Goal: Task Accomplishment & Management: Manage account settings

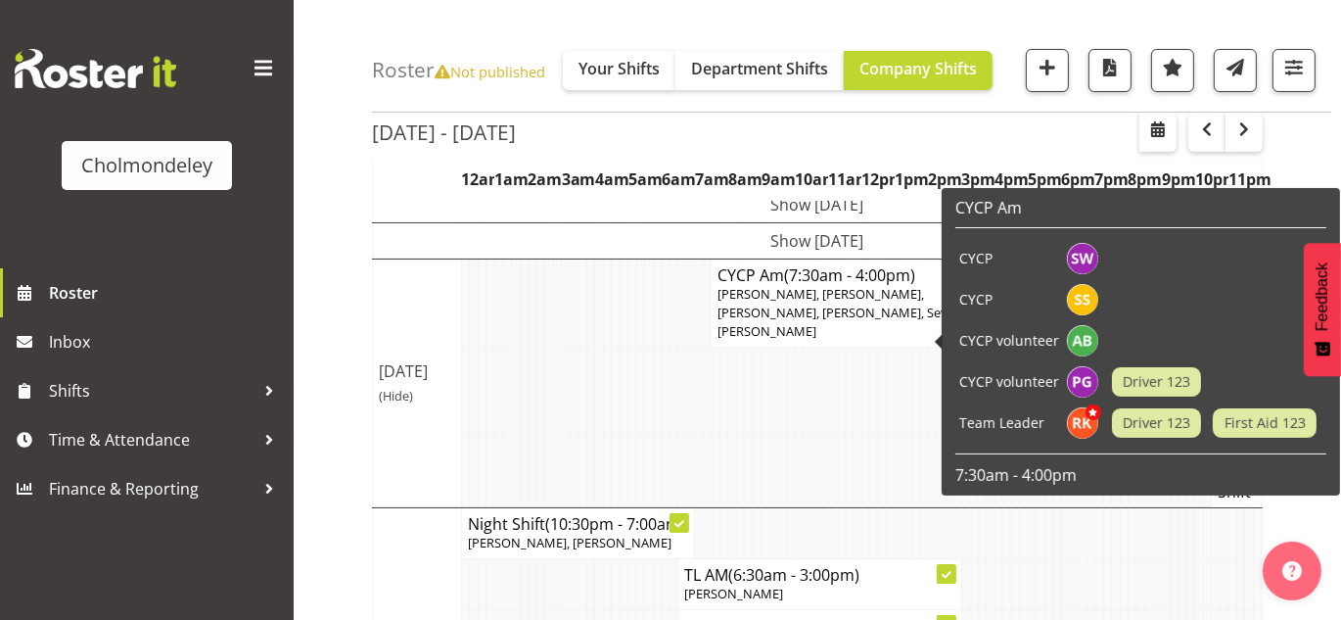
scroll to position [129, 0]
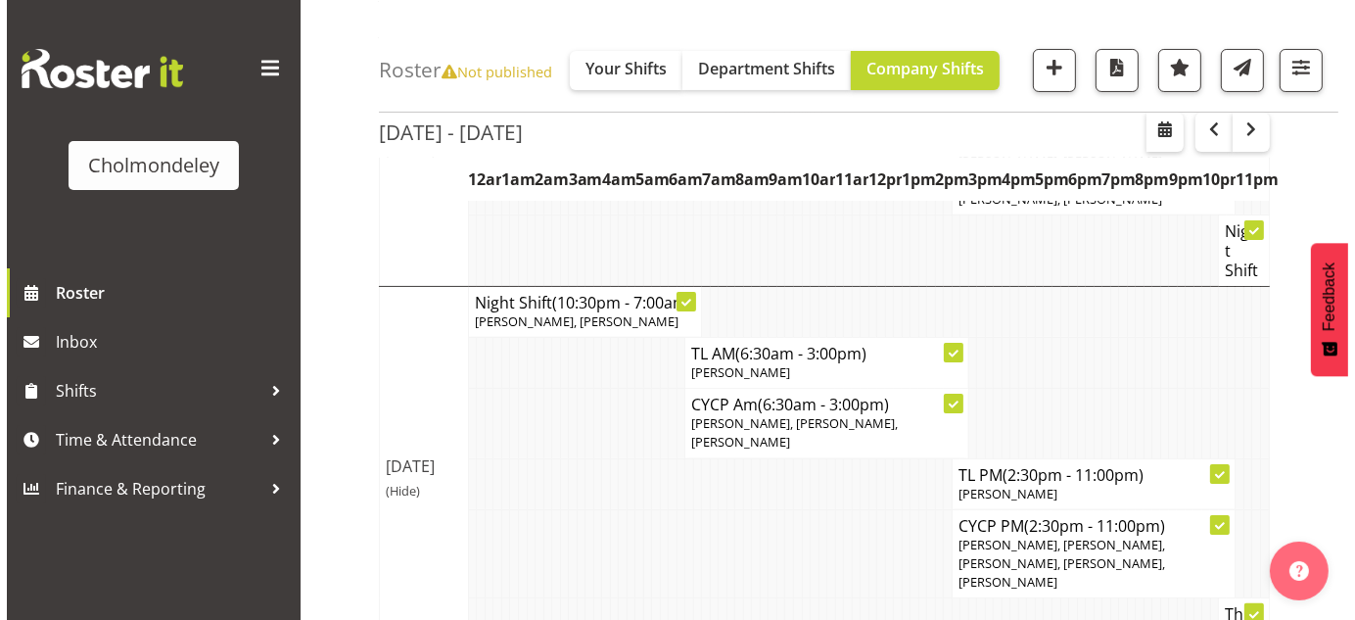
scroll to position [360, 0]
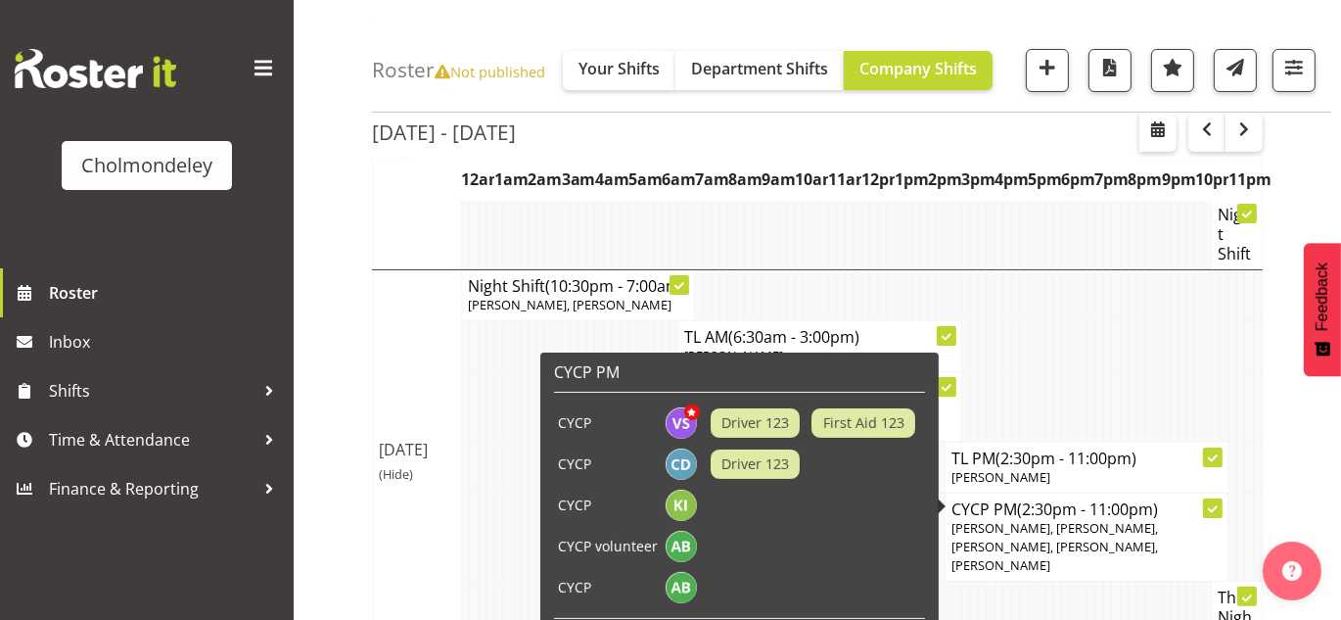
click at [1211, 505] on icon at bounding box center [1213, 508] width 10 height 7
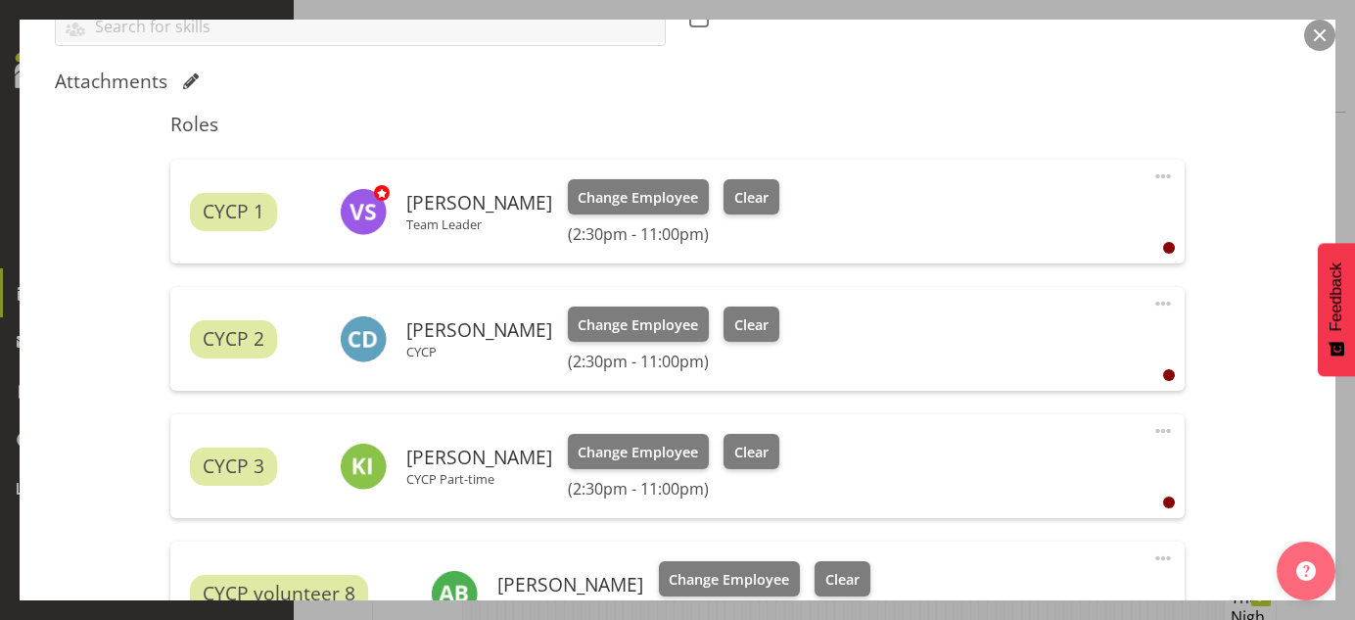
scroll to position [589, 0]
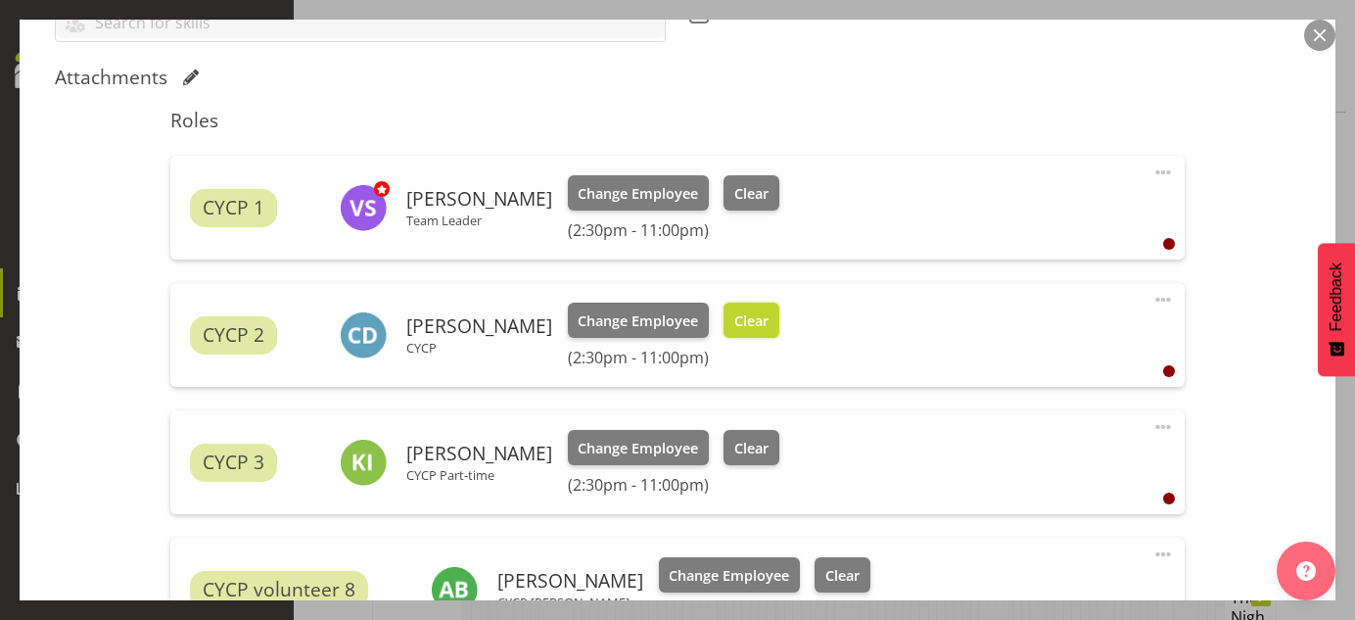
click at [752, 320] on span "Clear" at bounding box center [751, 321] width 34 height 22
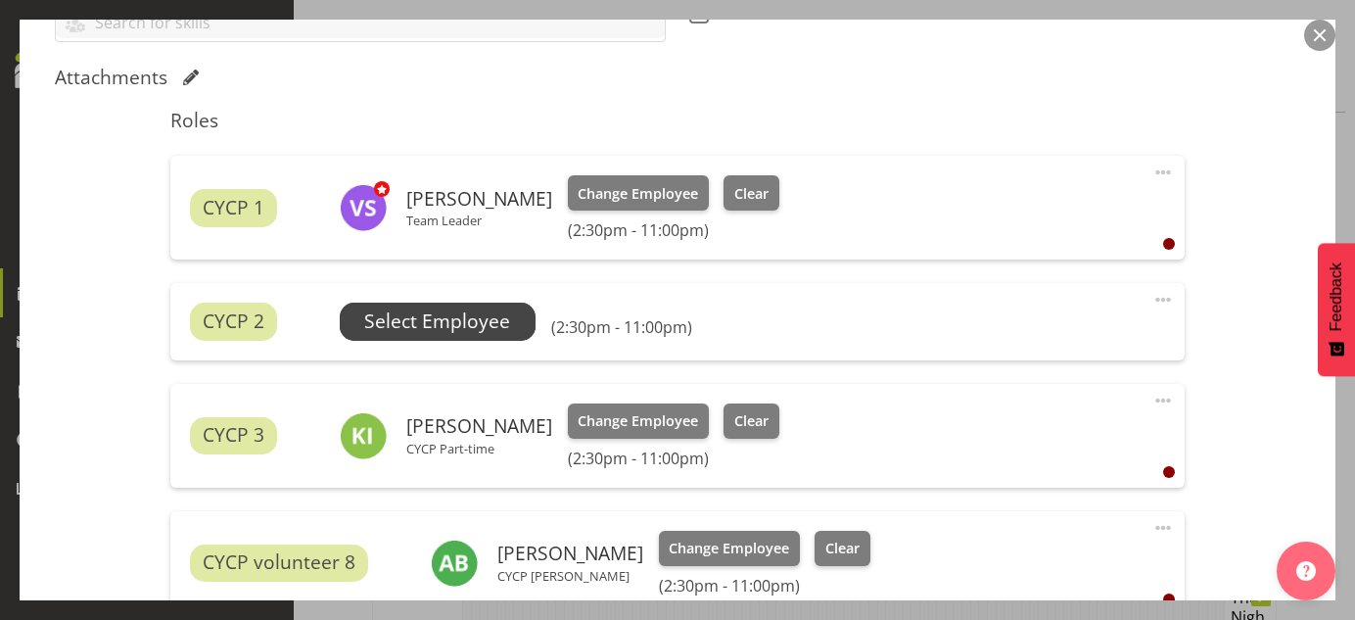
click at [466, 315] on span "Select Employee" at bounding box center [437, 321] width 146 height 28
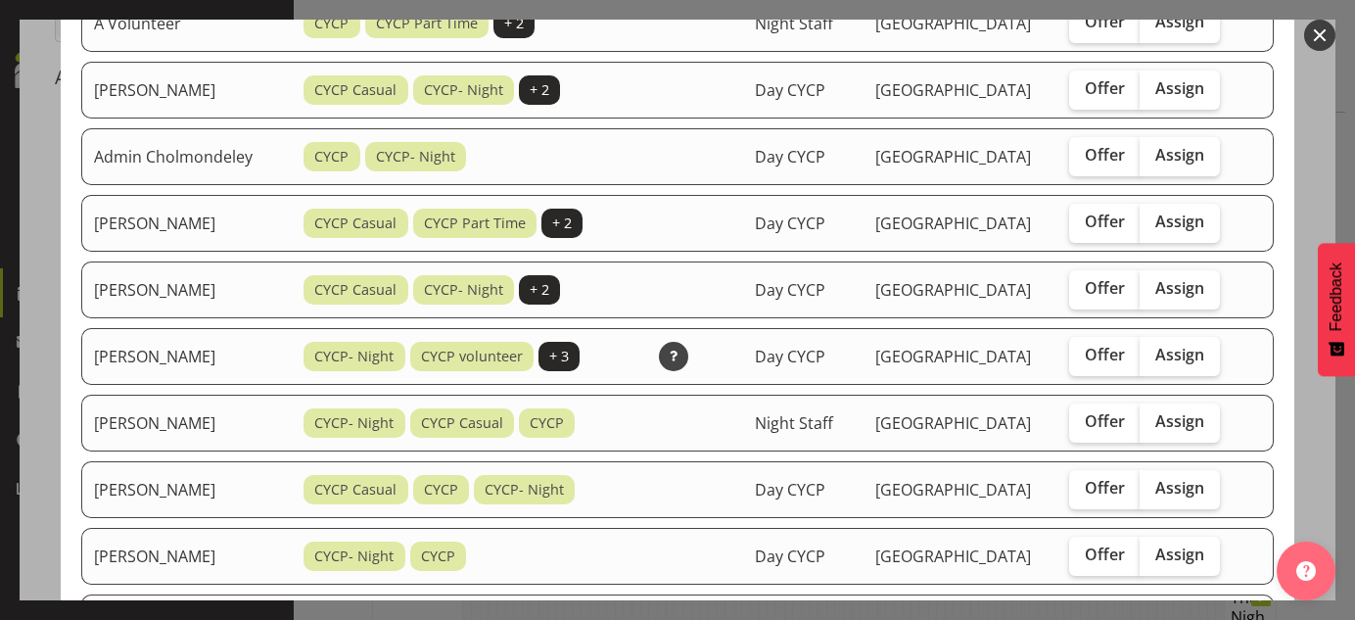
scroll to position [0, 0]
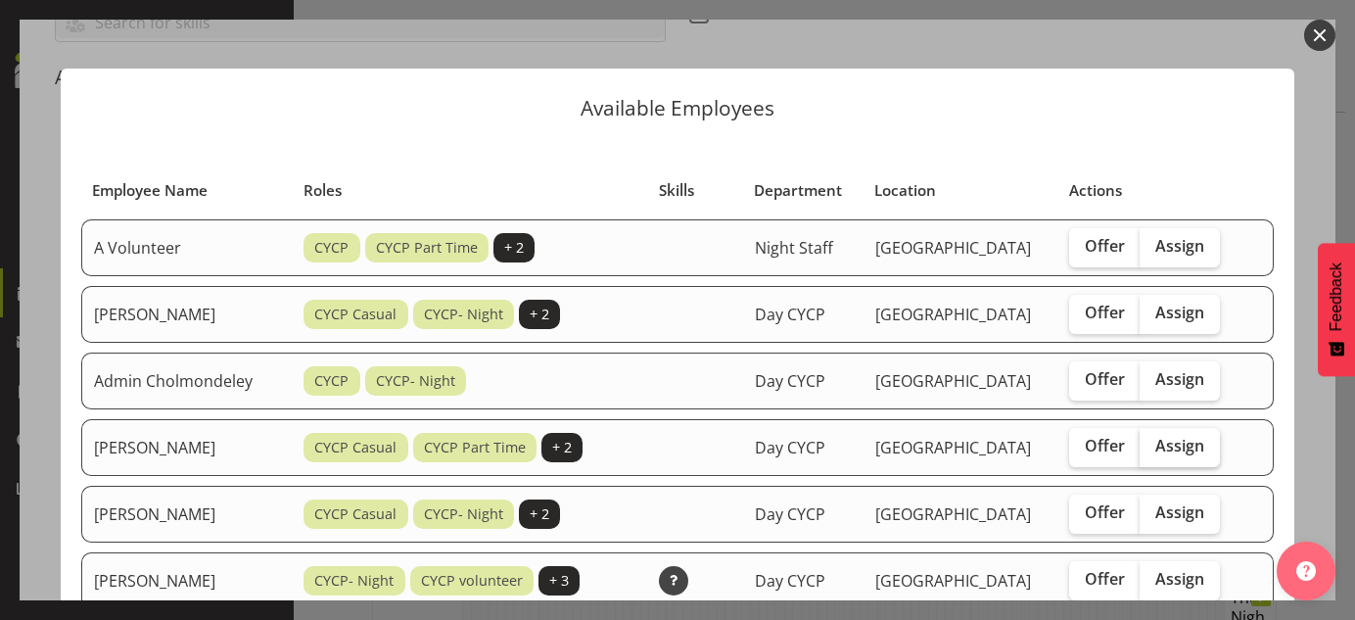
click at [1190, 436] on span "Assign" at bounding box center [1179, 446] width 49 height 20
click at [1152, 440] on input "Assign" at bounding box center [1145, 446] width 13 height 13
checkbox input "true"
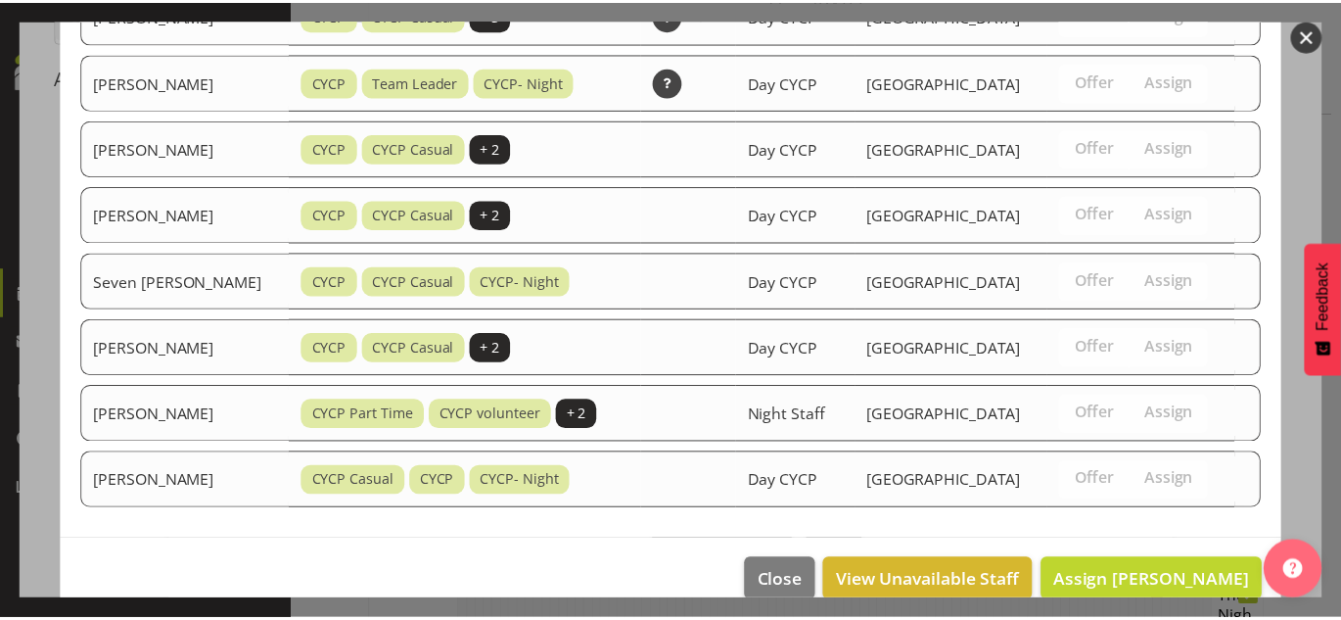
scroll to position [1236, 0]
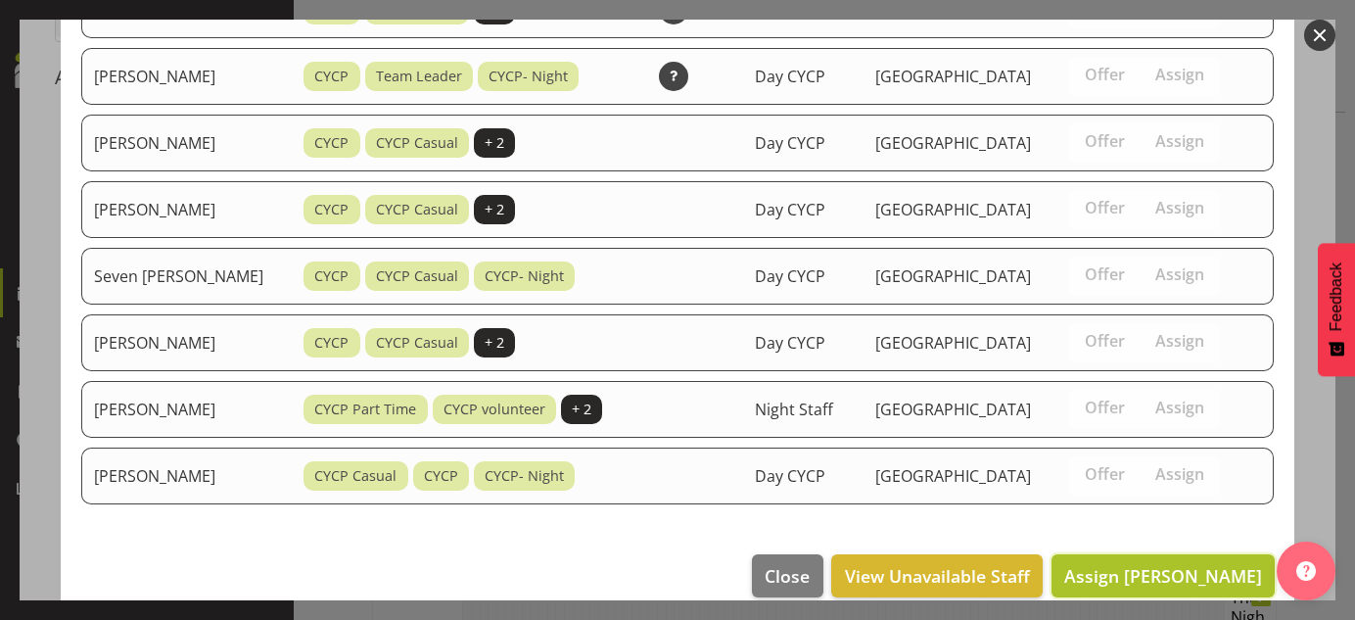
click at [1176, 564] on span "Assign [PERSON_NAME]" at bounding box center [1163, 575] width 198 height 23
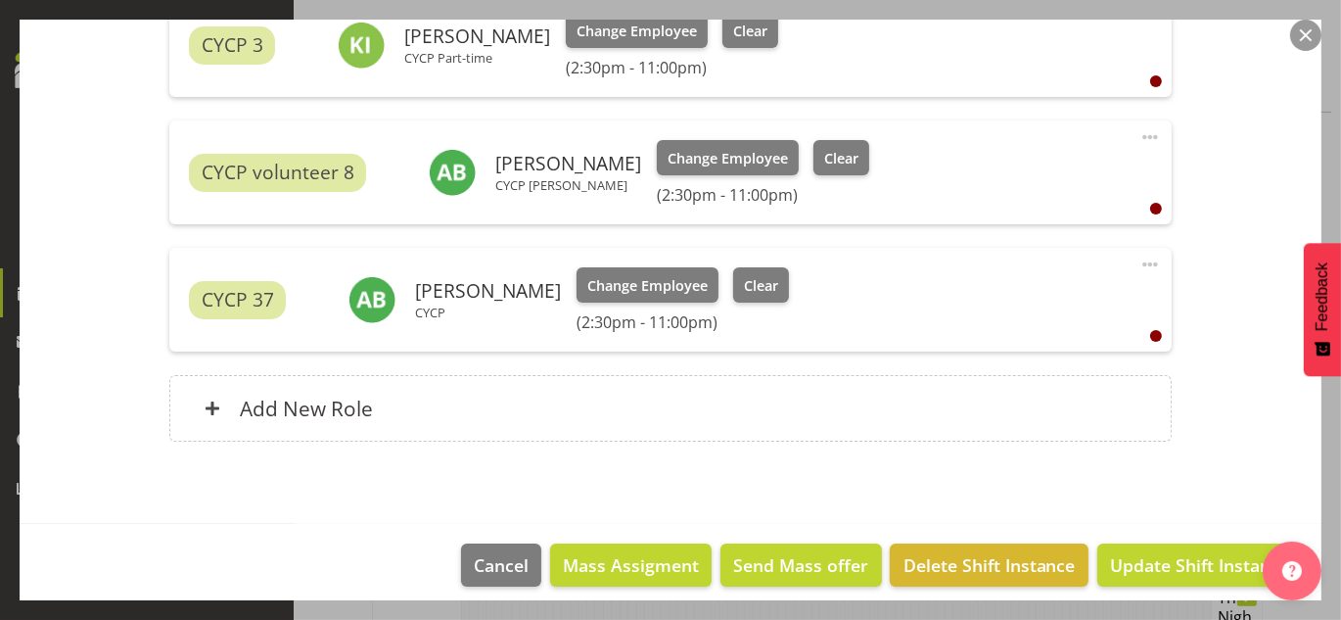
scroll to position [1020, 0]
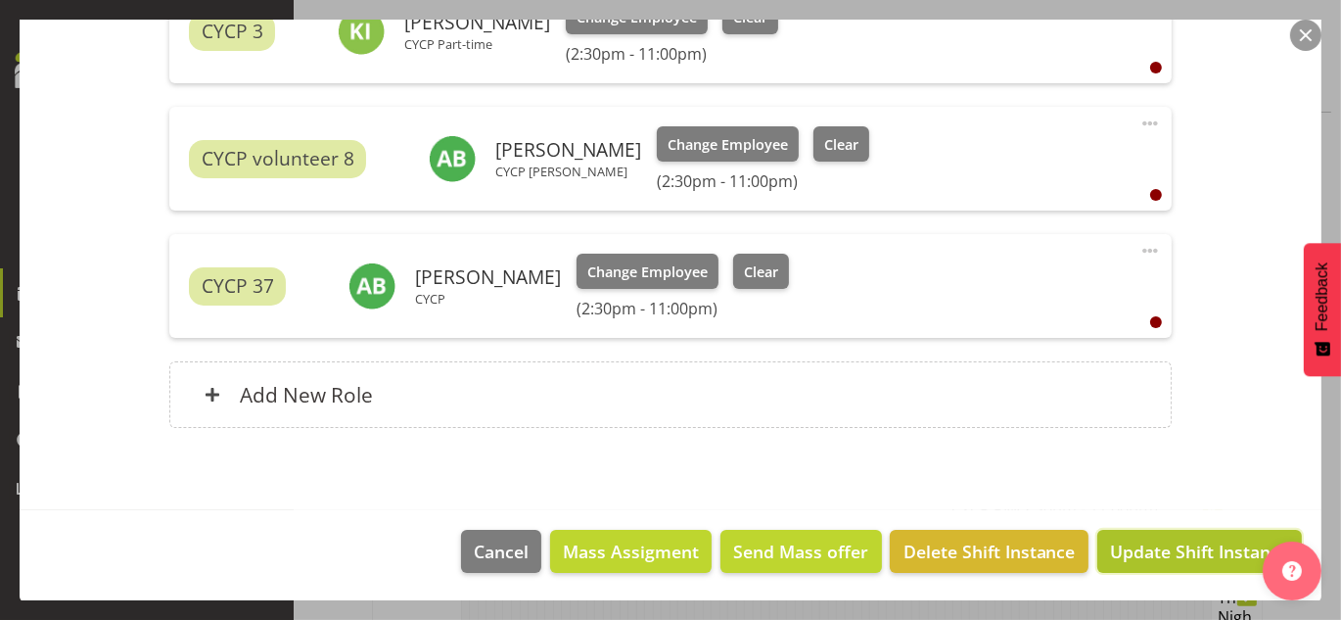
click at [1214, 549] on span "Update Shift Instance" at bounding box center [1199, 550] width 179 height 25
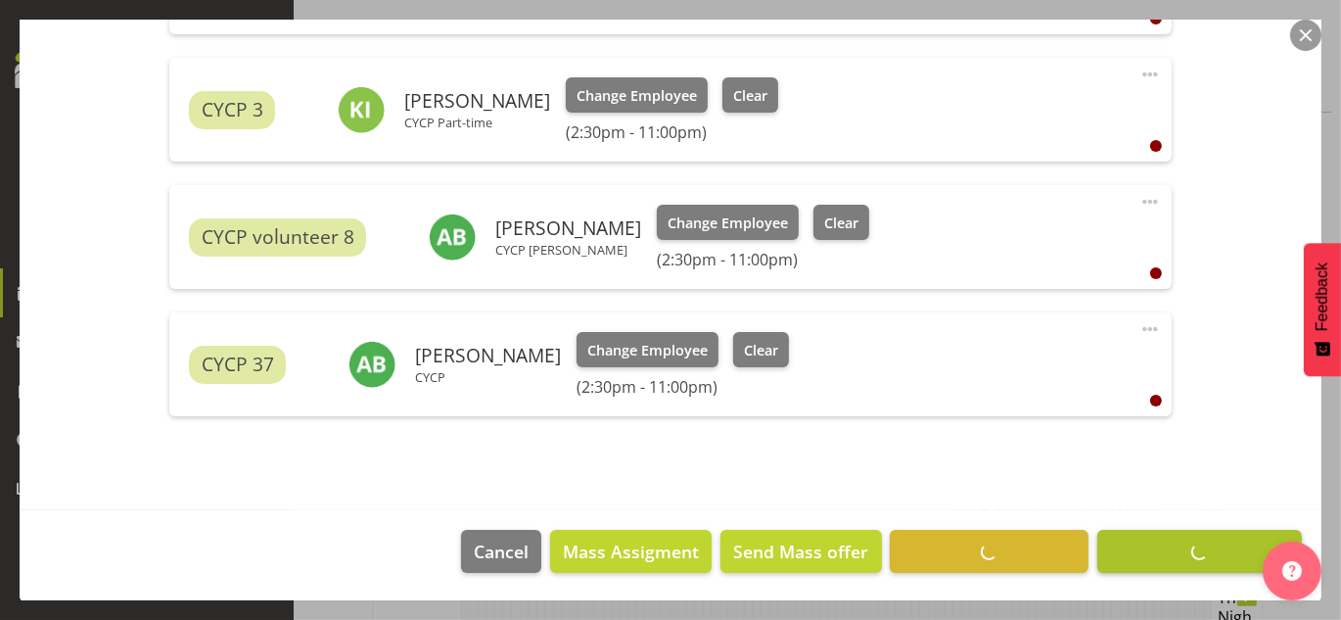
scroll to position [343, 0]
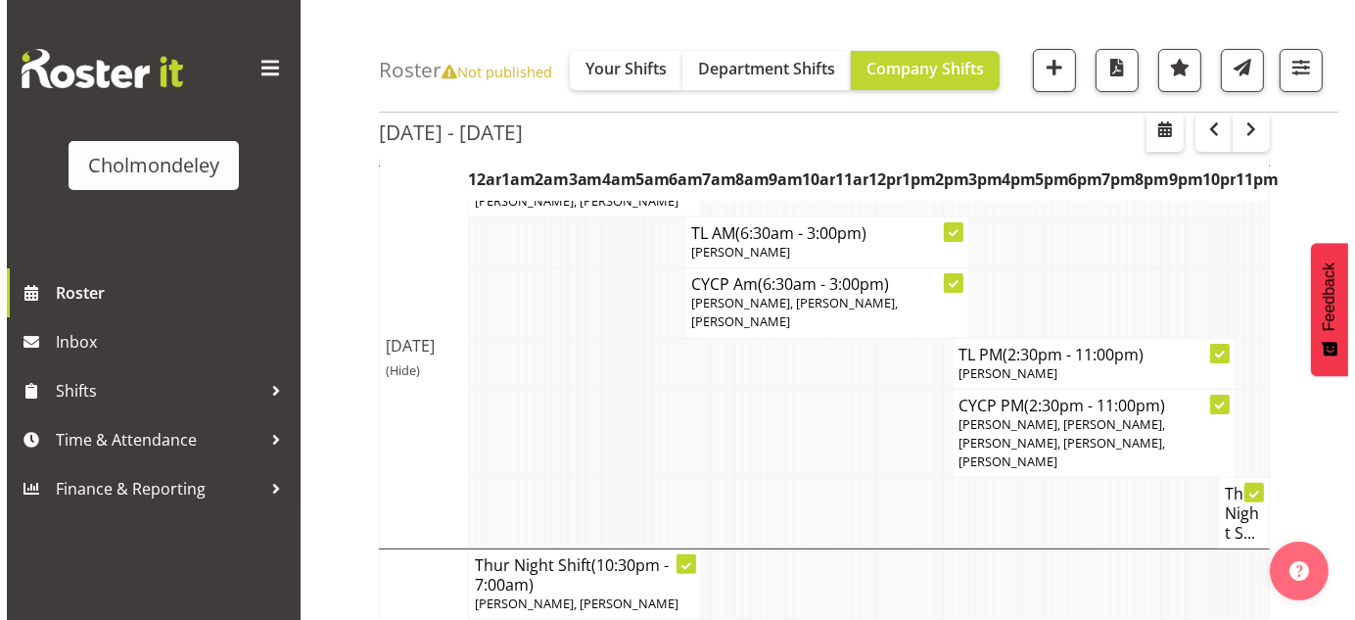
scroll to position [467, 0]
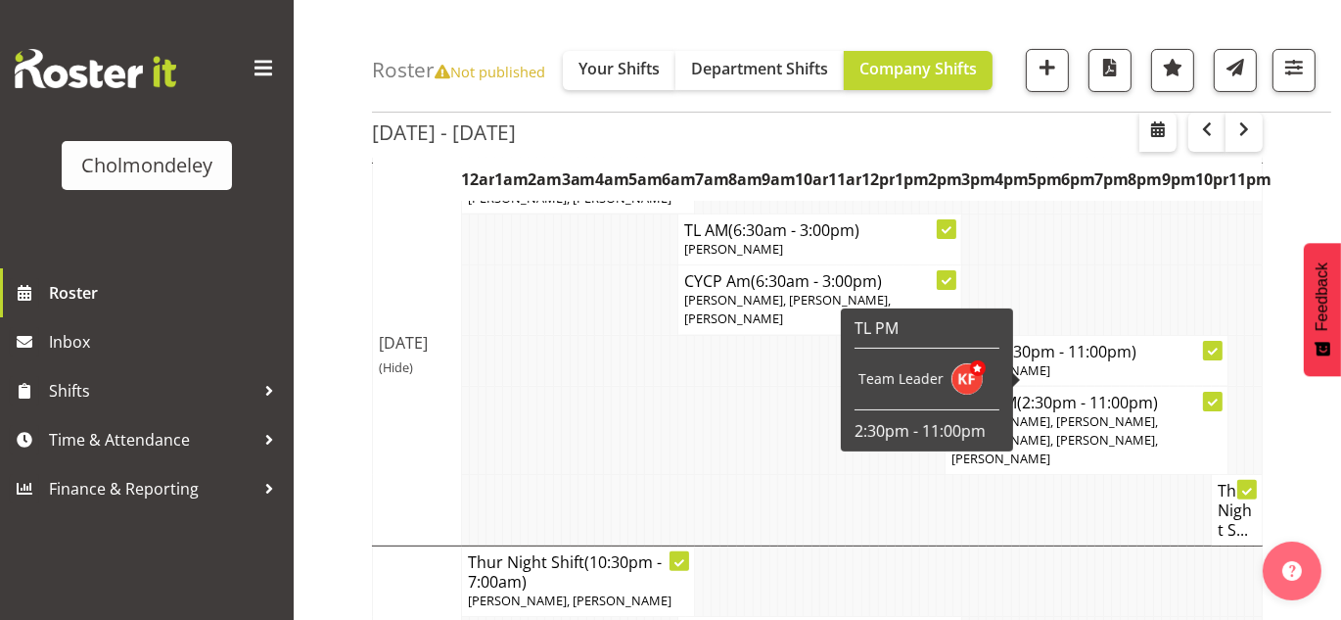
click at [1034, 392] on span "(2:30pm - 11:00pm)" at bounding box center [1087, 403] width 141 height 22
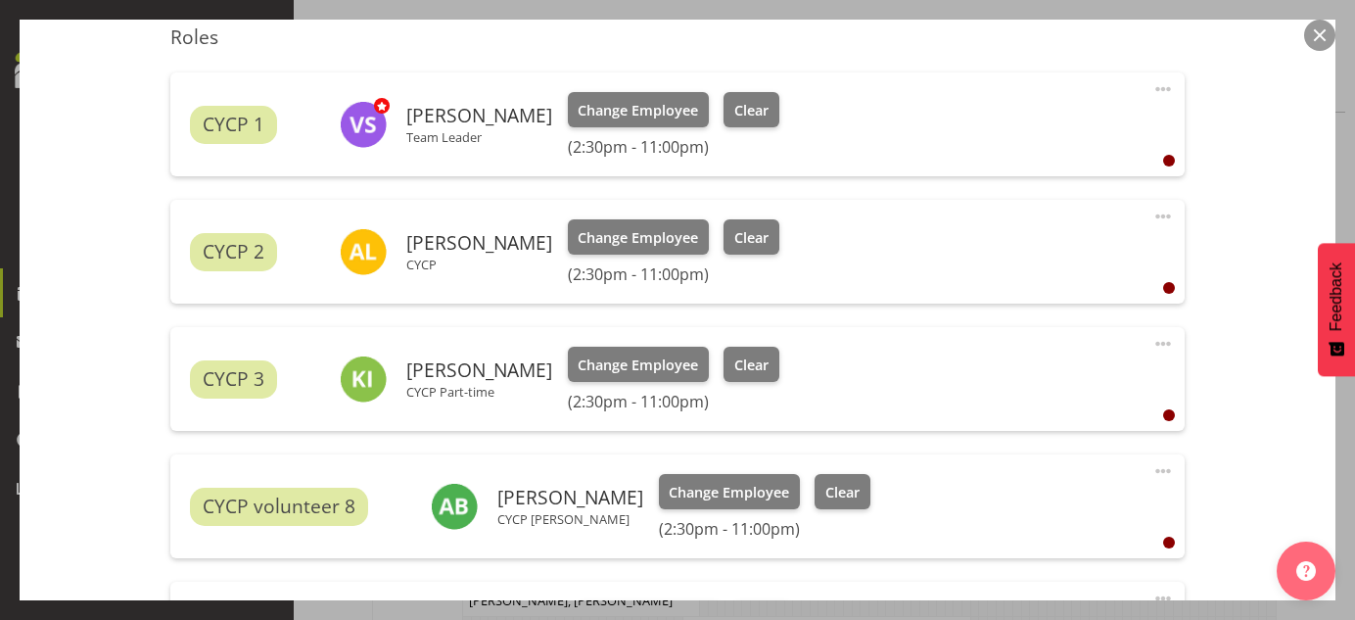
scroll to position [668, 0]
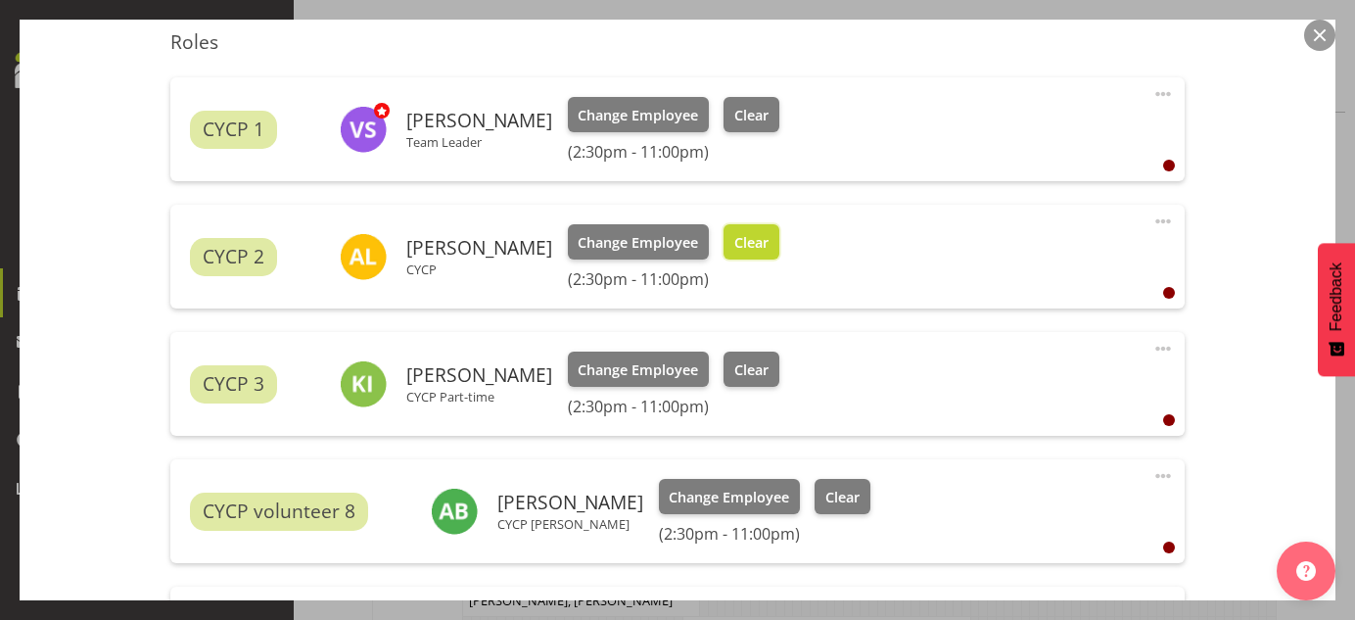
click at [768, 232] on span "Clear" at bounding box center [751, 243] width 34 height 22
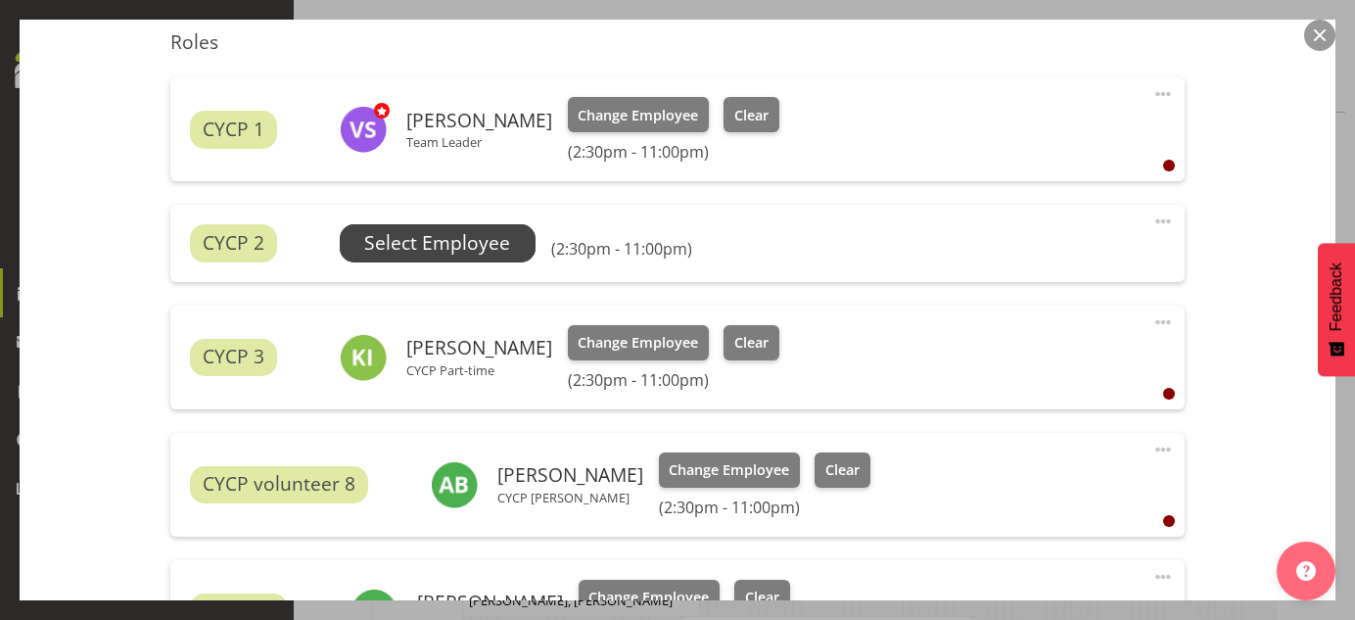
click at [455, 239] on span "Select Employee" at bounding box center [437, 243] width 146 height 28
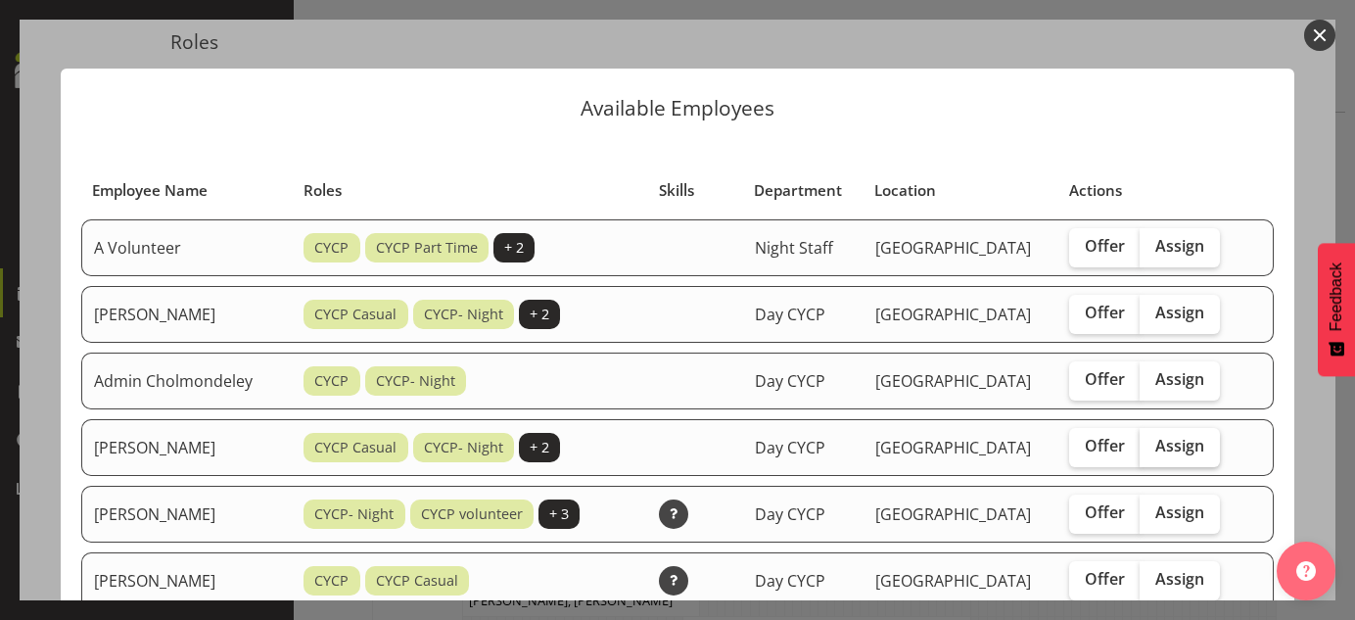
click at [1200, 438] on span "Assign" at bounding box center [1179, 446] width 49 height 20
click at [1152, 440] on input "Assign" at bounding box center [1145, 446] width 13 height 13
checkbox input "true"
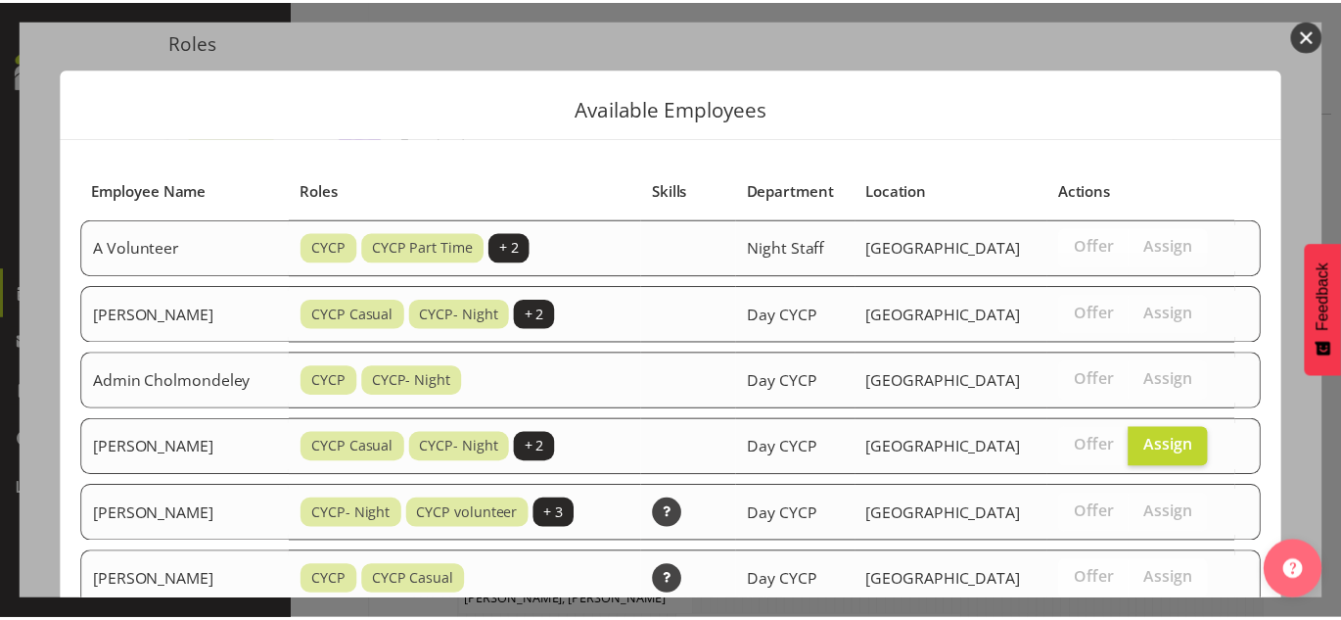
scroll to position [1236, 0]
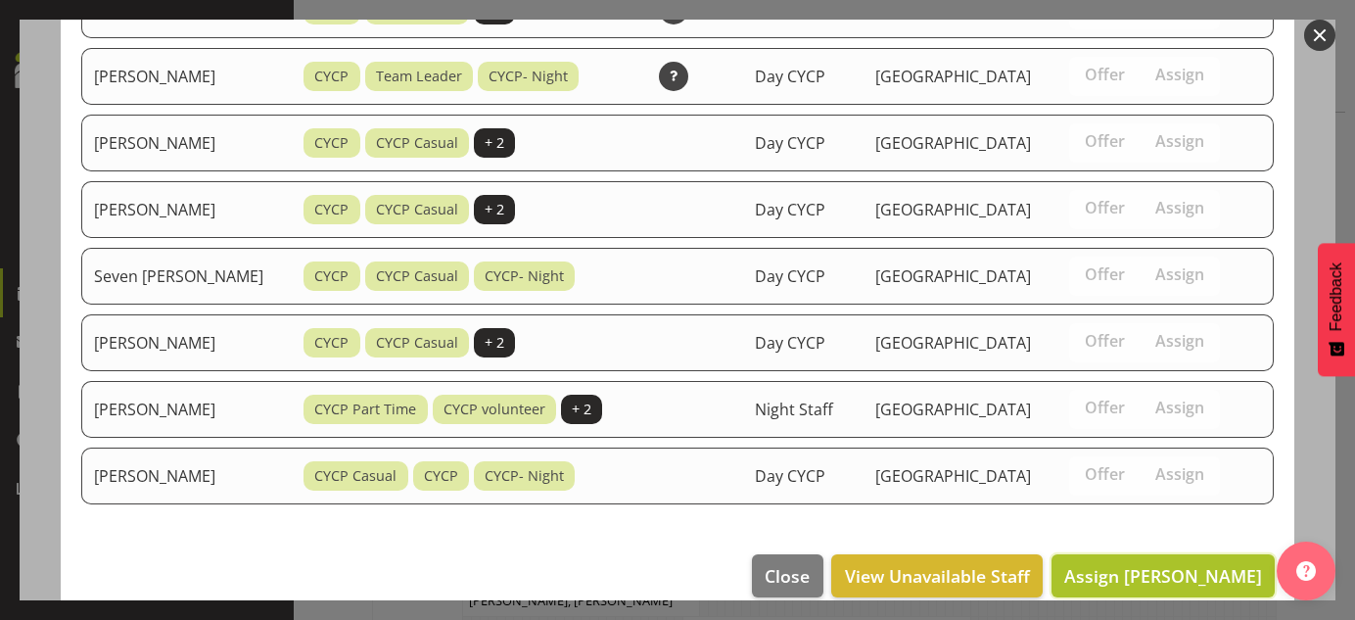
click at [1200, 564] on span "Assign [PERSON_NAME]" at bounding box center [1163, 575] width 198 height 23
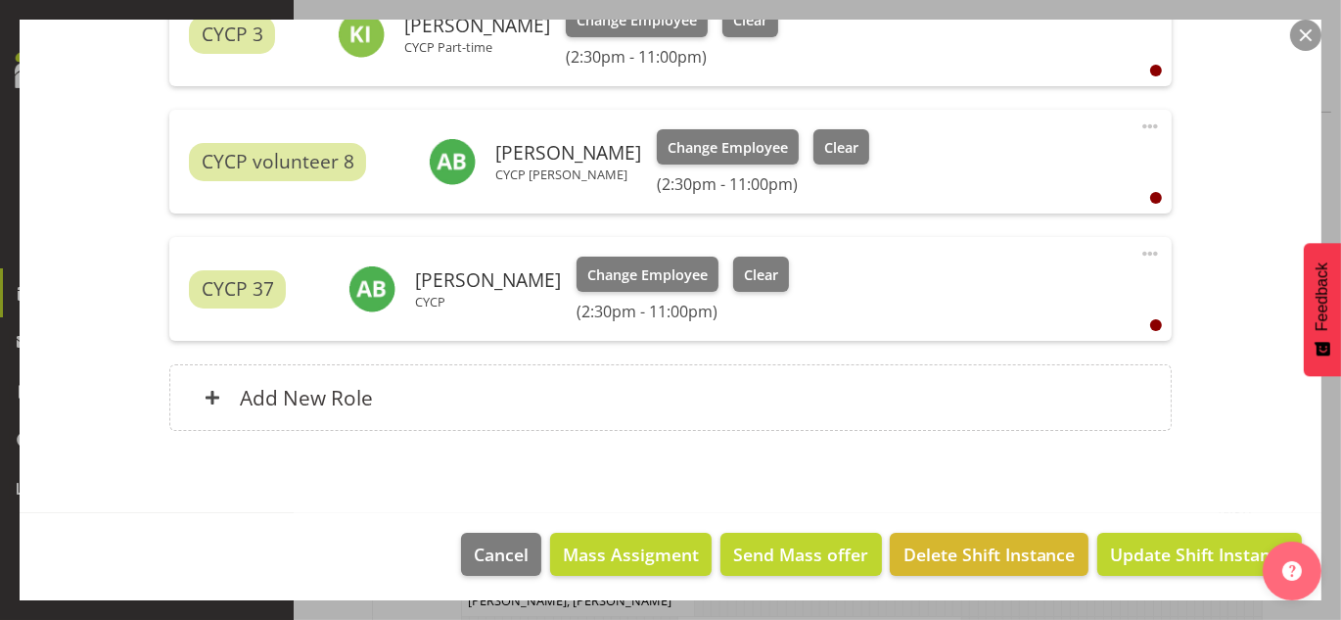
scroll to position [1020, 0]
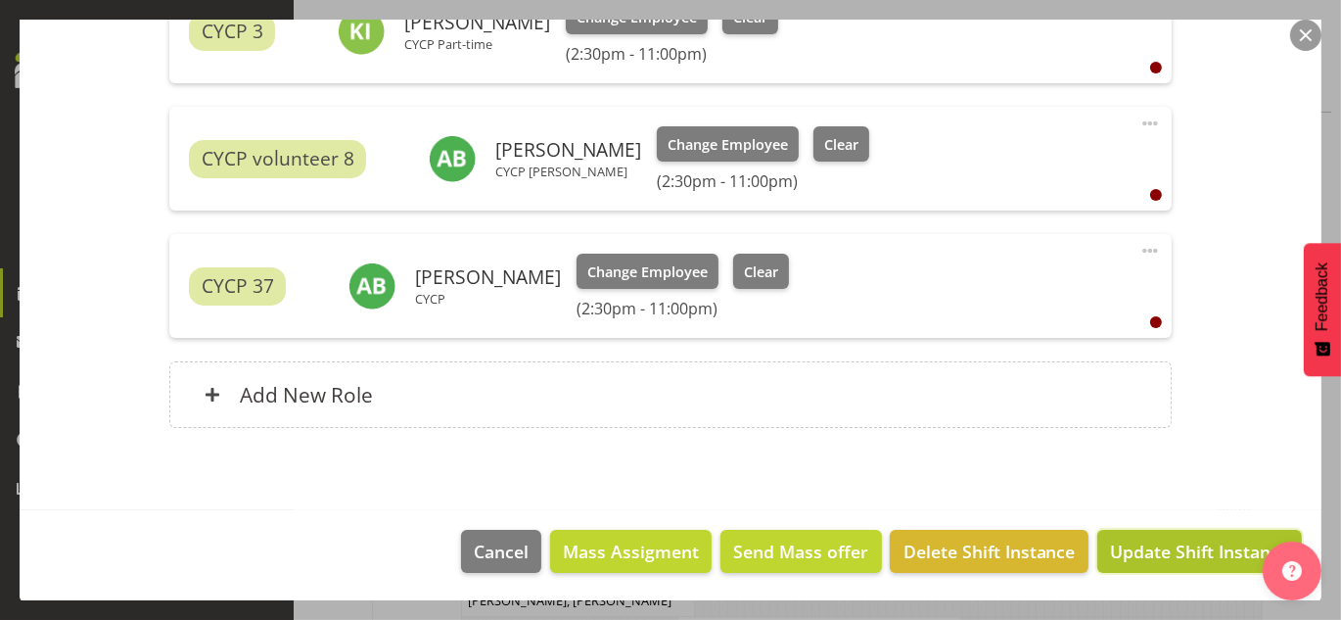
click at [1168, 555] on span "Update Shift Instance" at bounding box center [1199, 550] width 179 height 25
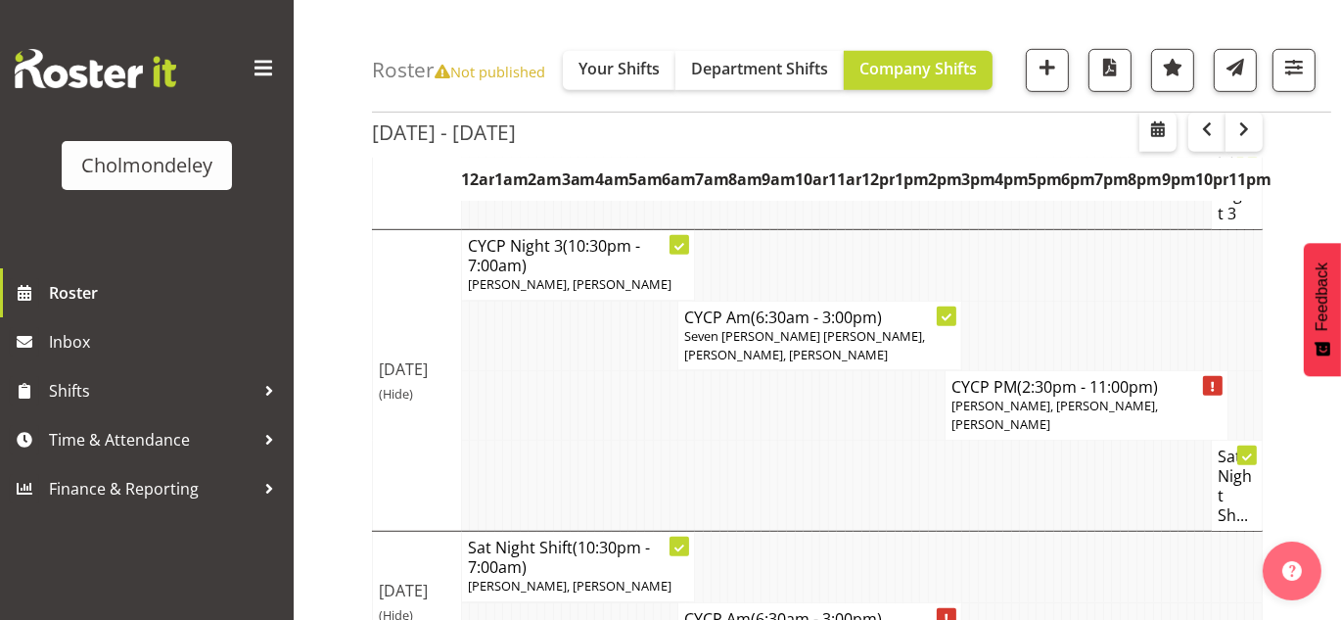
scroll to position [1139, 0]
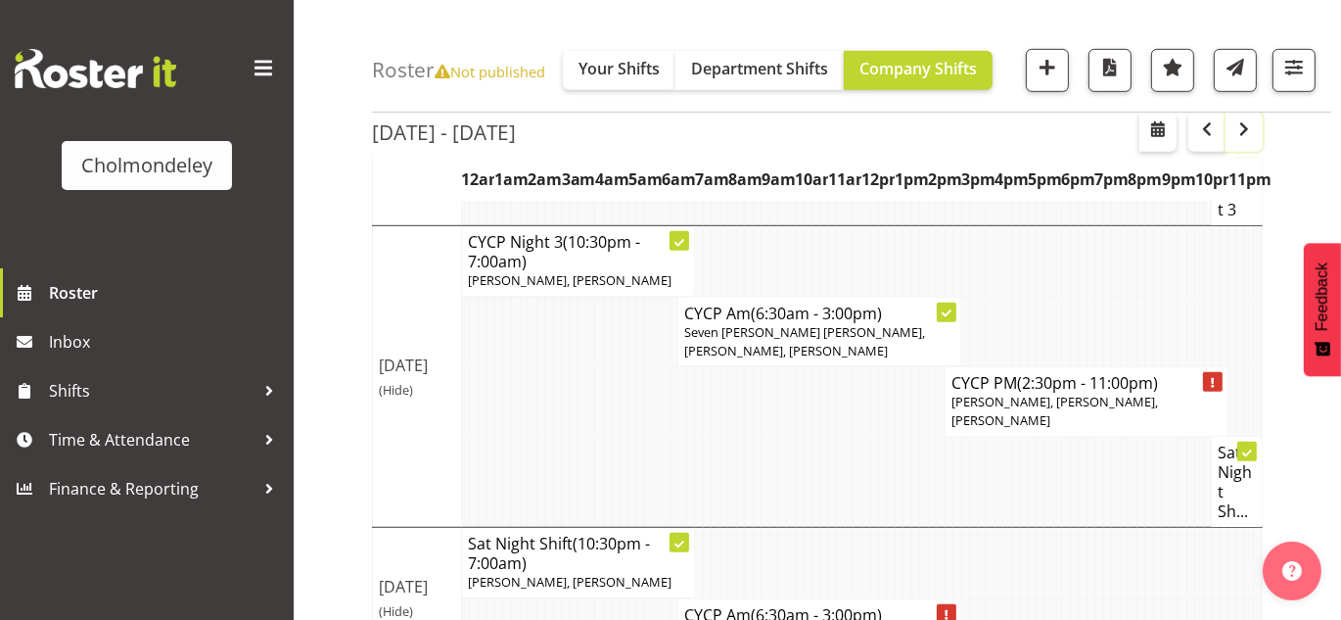
click at [1249, 126] on span "button" at bounding box center [1243, 128] width 23 height 23
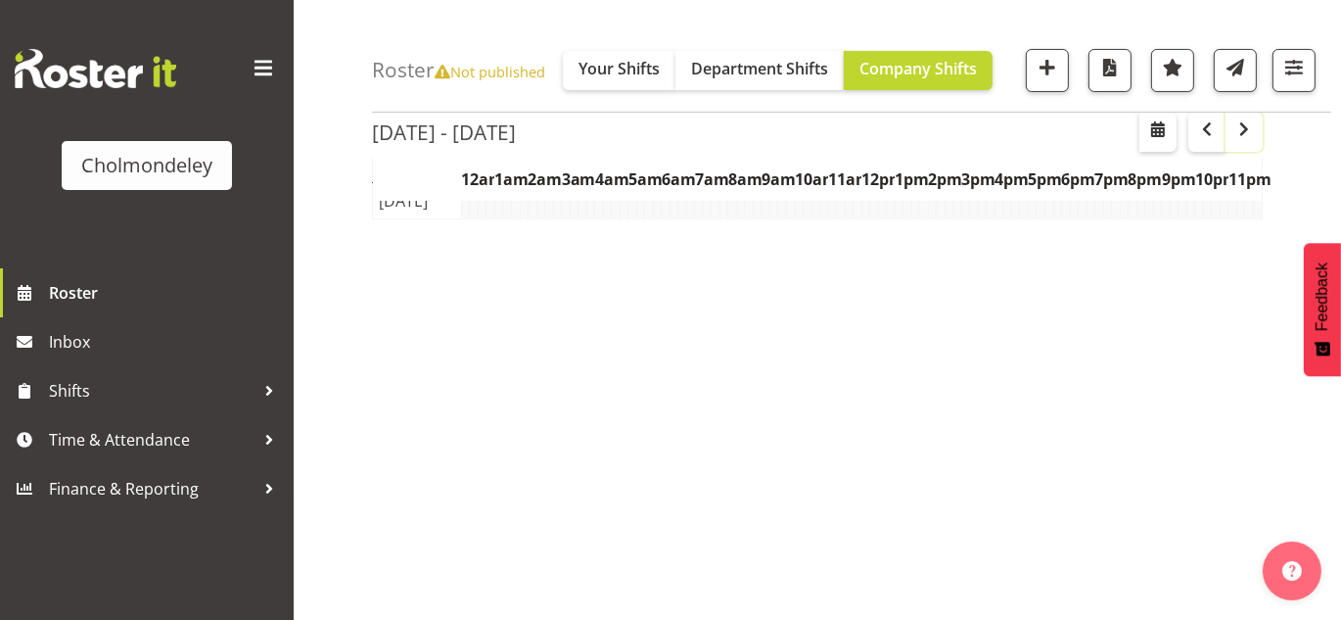
scroll to position [343, 0]
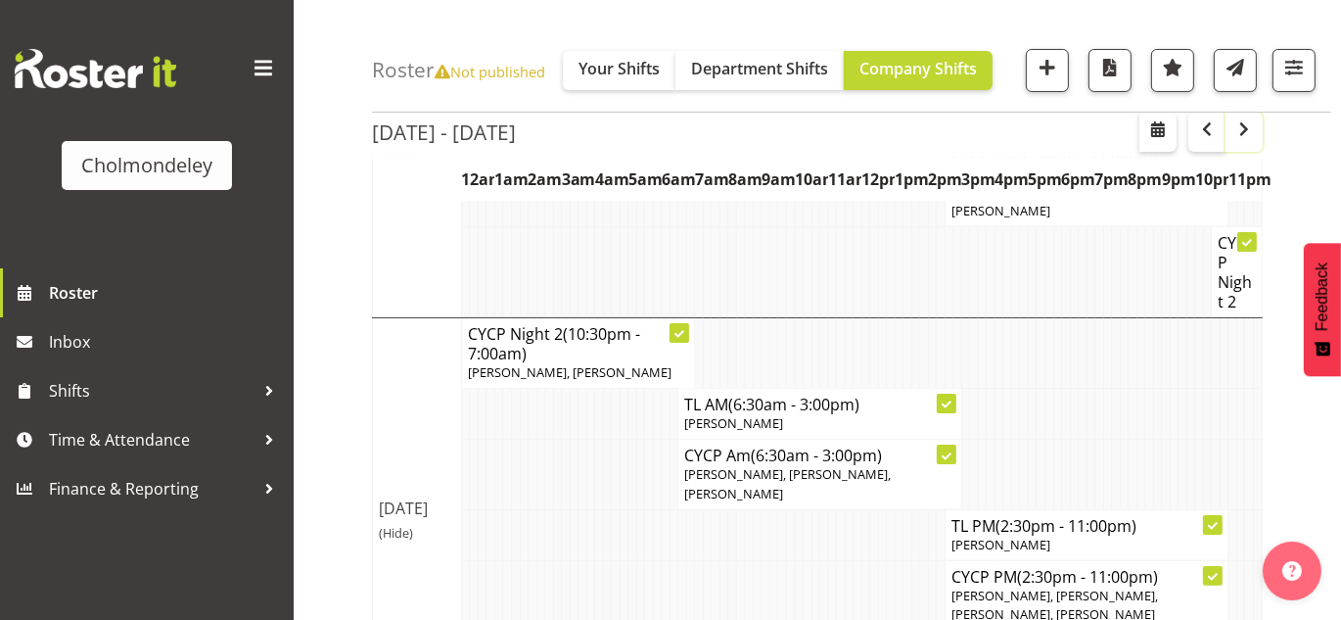
scroll to position [1139, 0]
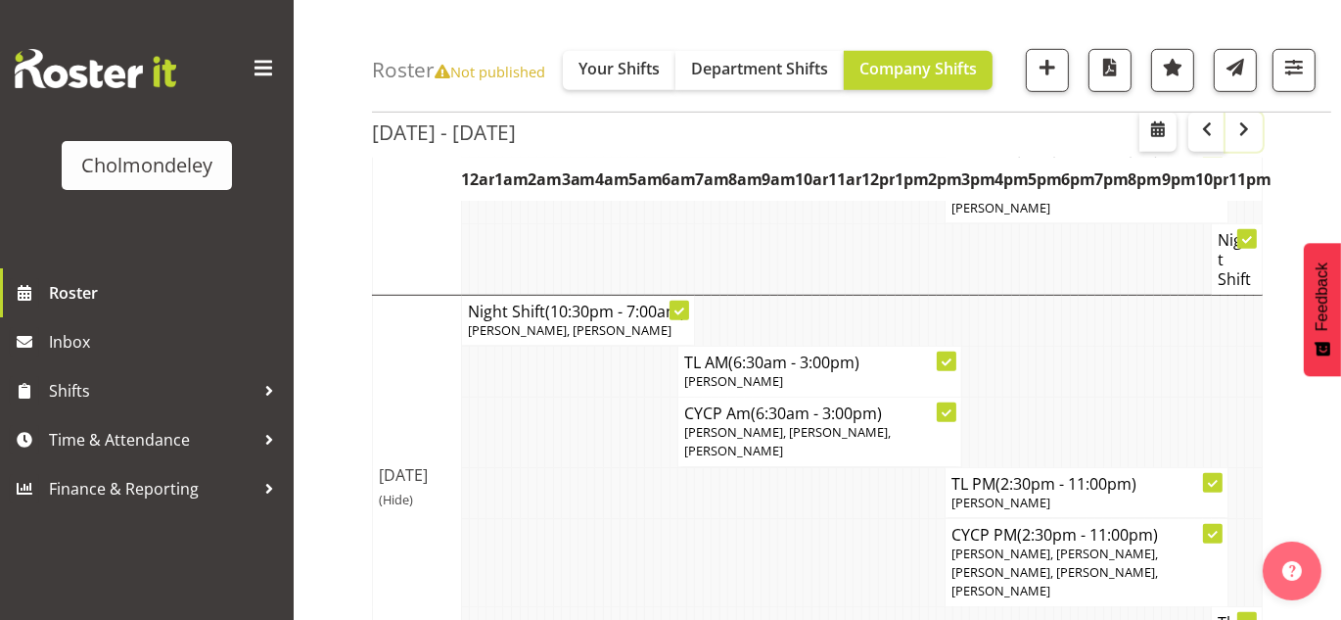
click at [1247, 133] on span "button" at bounding box center [1243, 128] width 23 height 23
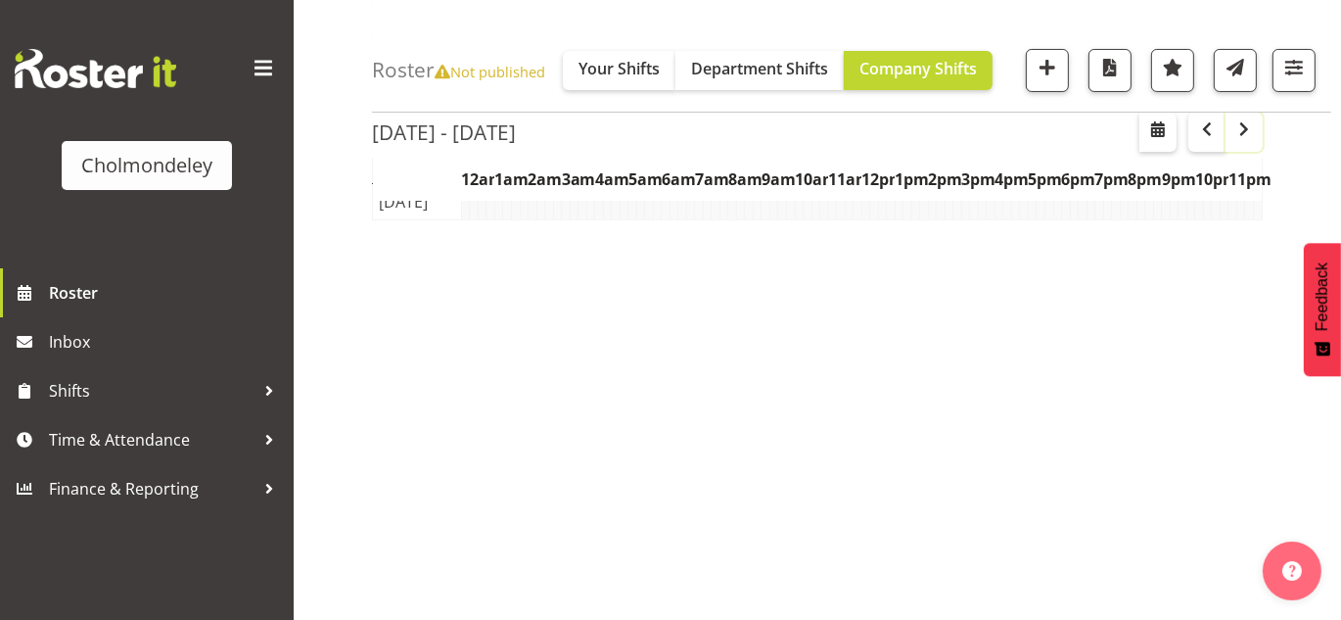
scroll to position [1139, 0]
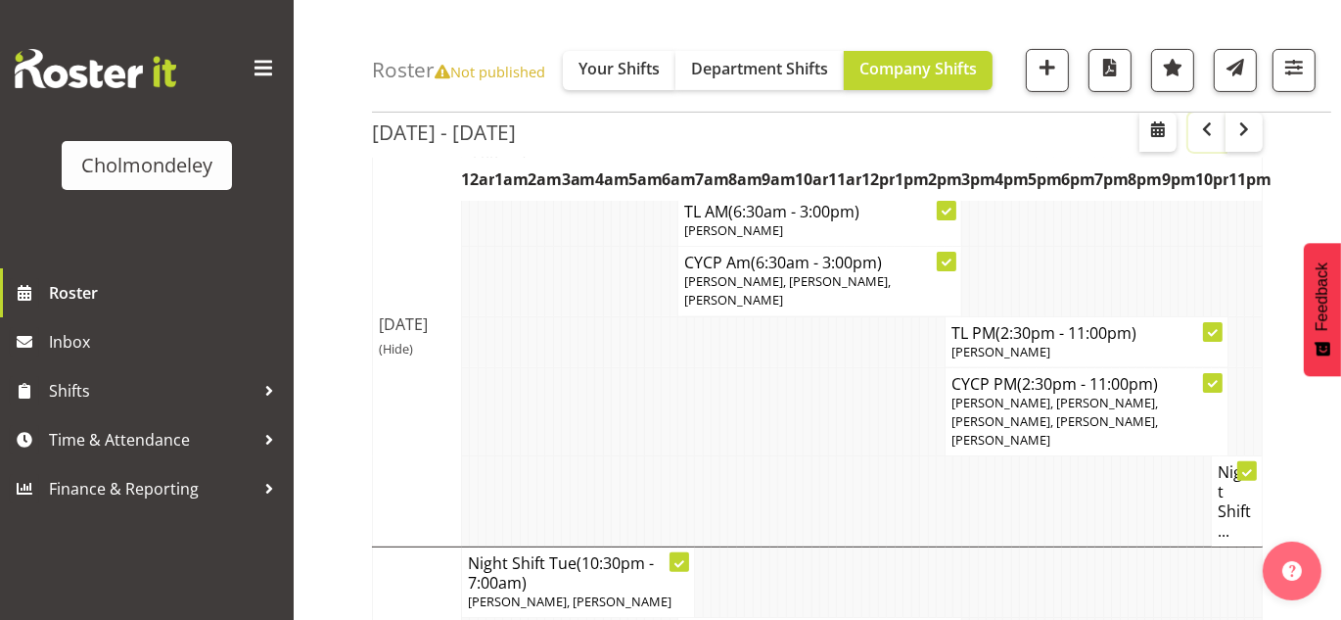
click at [1206, 132] on span "button" at bounding box center [1206, 128] width 23 height 23
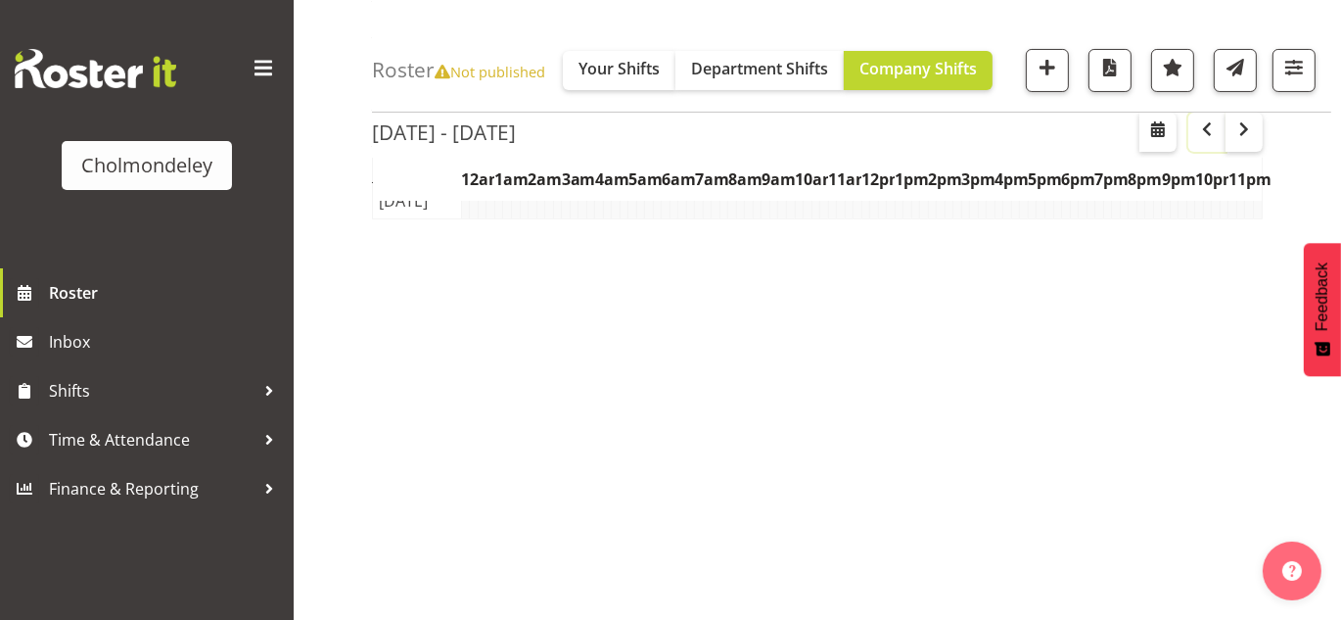
scroll to position [343, 0]
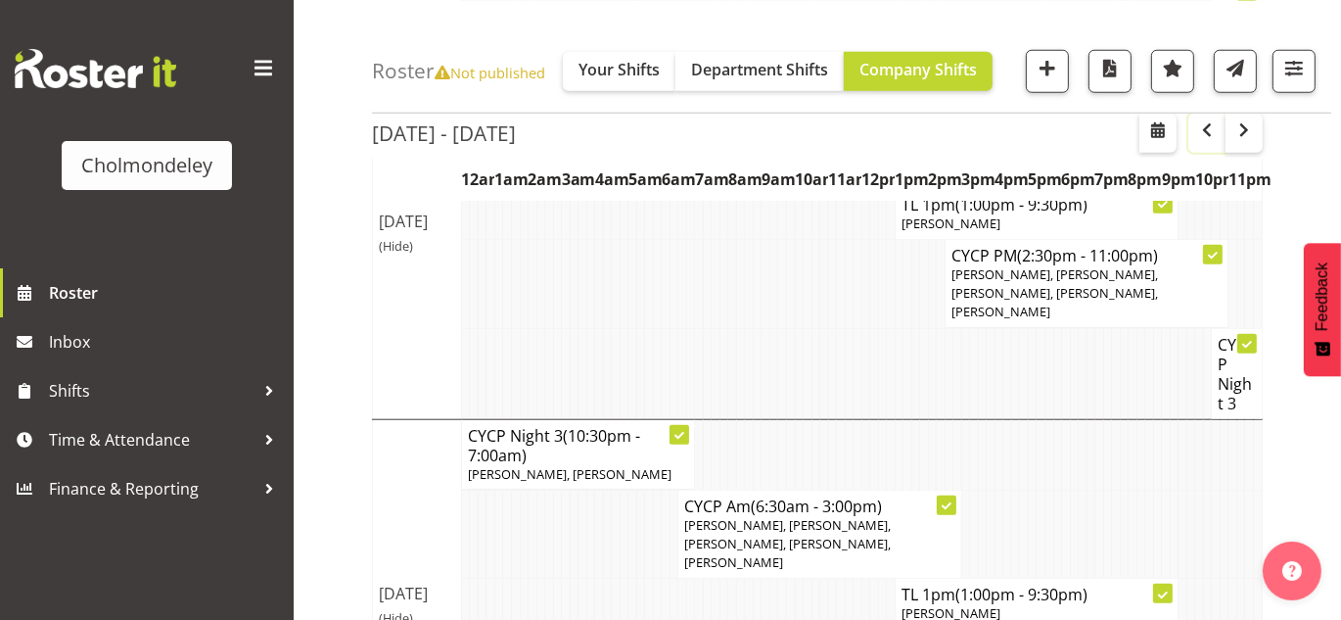
scroll to position [1774, 0]
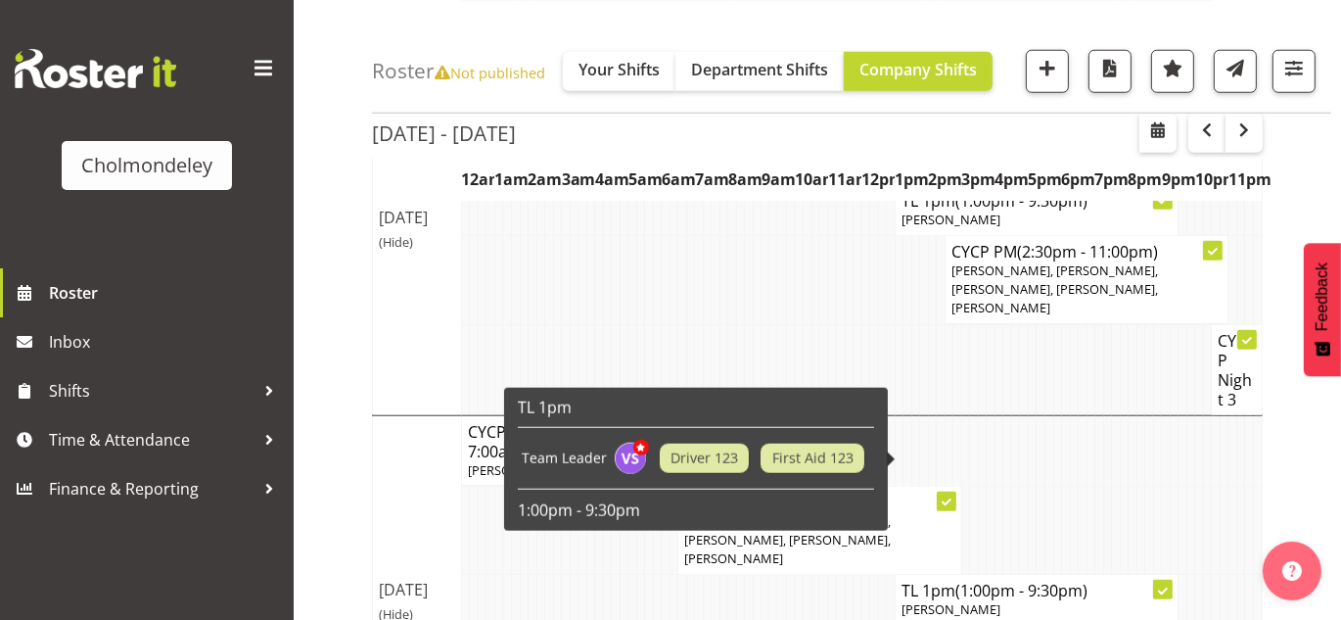
click at [1164, 586] on icon at bounding box center [1163, 591] width 10 height 10
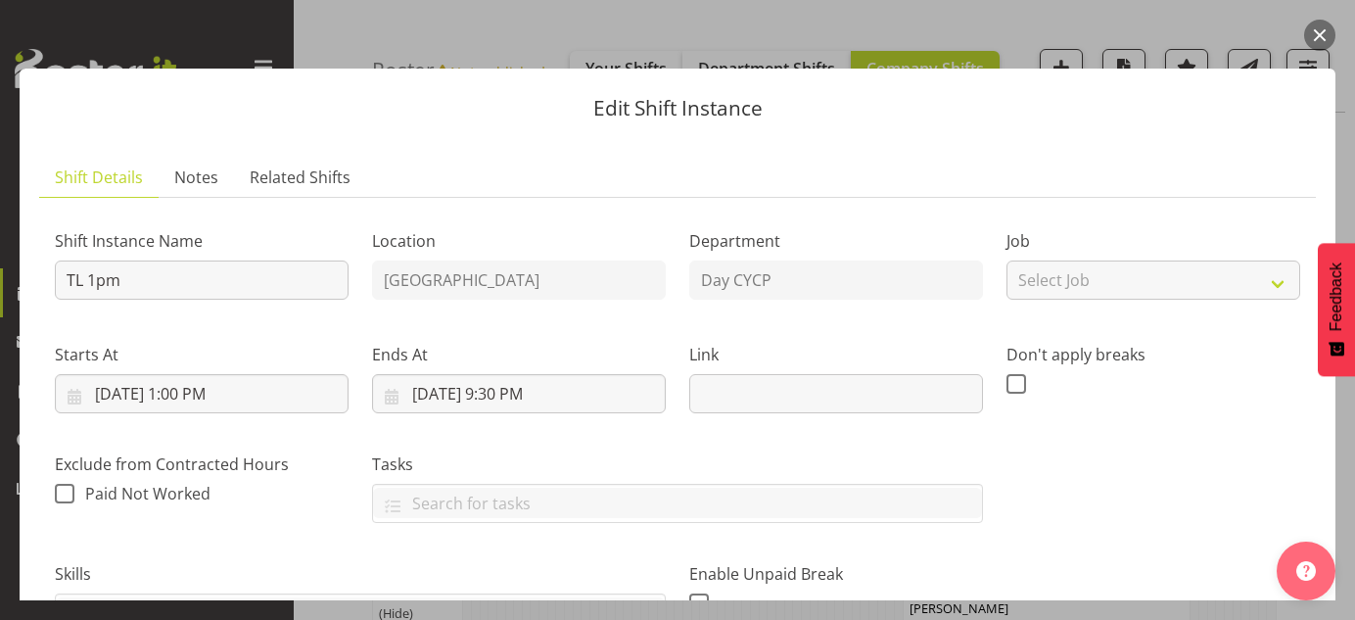
scroll to position [319, 0]
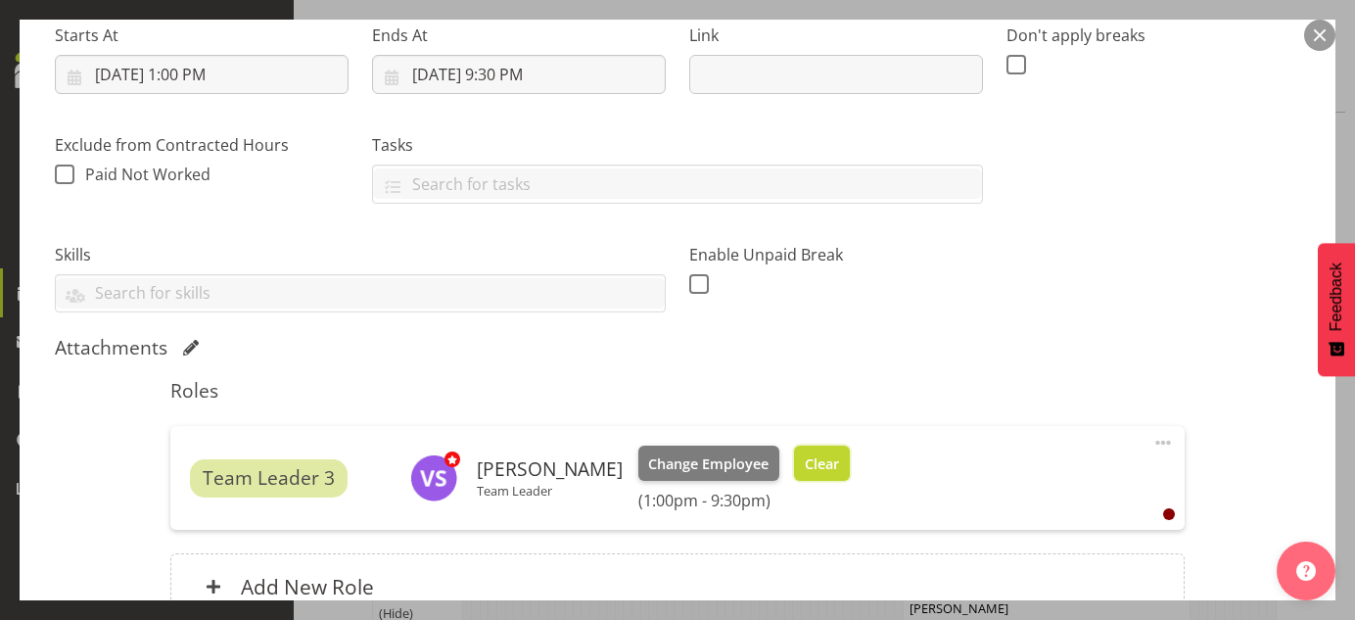
click at [819, 463] on span "Clear" at bounding box center [822, 464] width 34 height 22
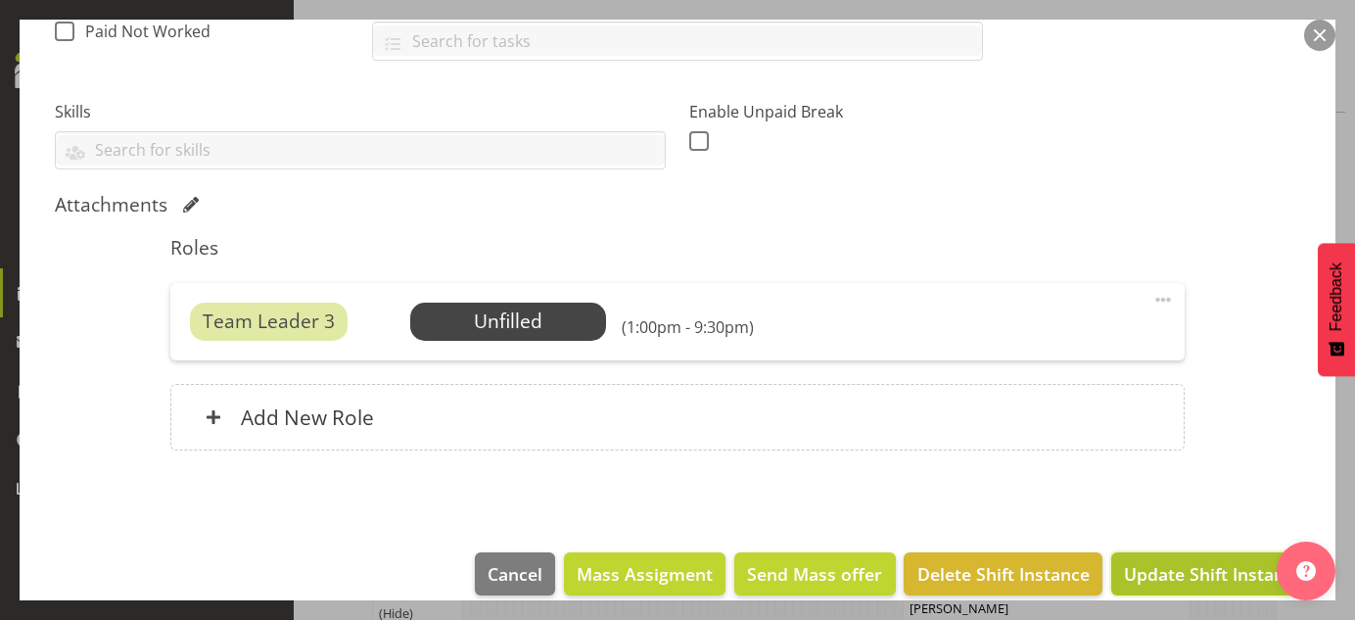
click at [1204, 575] on span "Update Shift Instance" at bounding box center [1213, 573] width 179 height 25
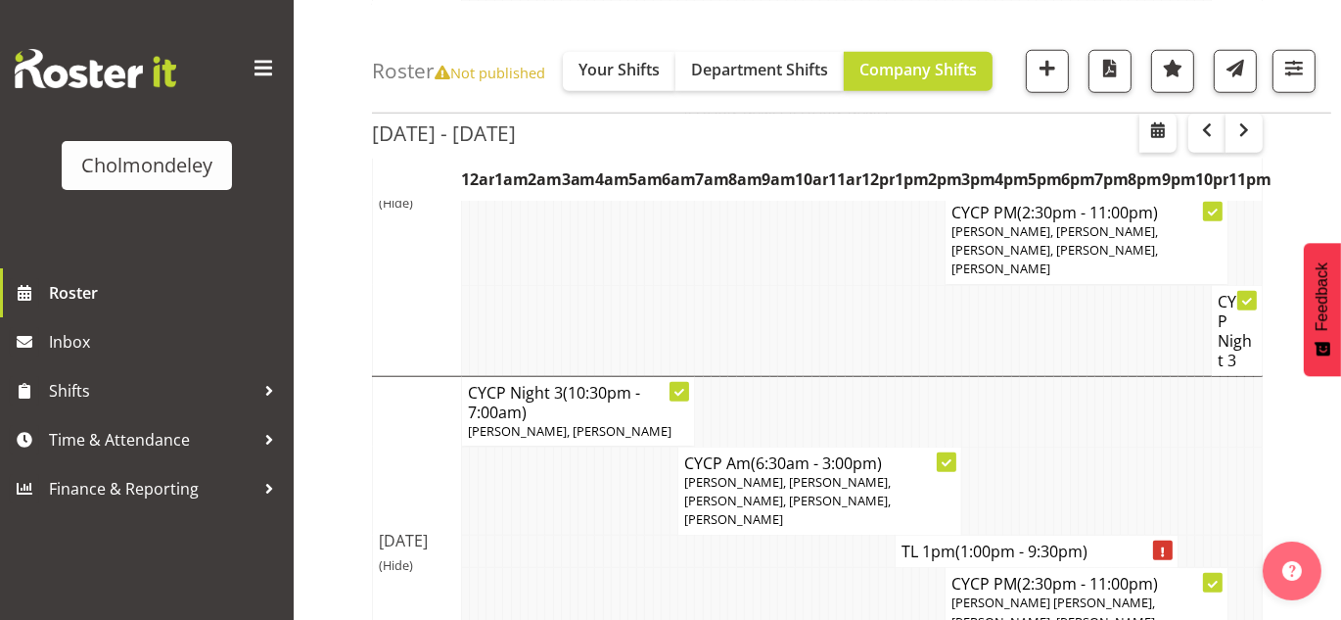
scroll to position [1822, 0]
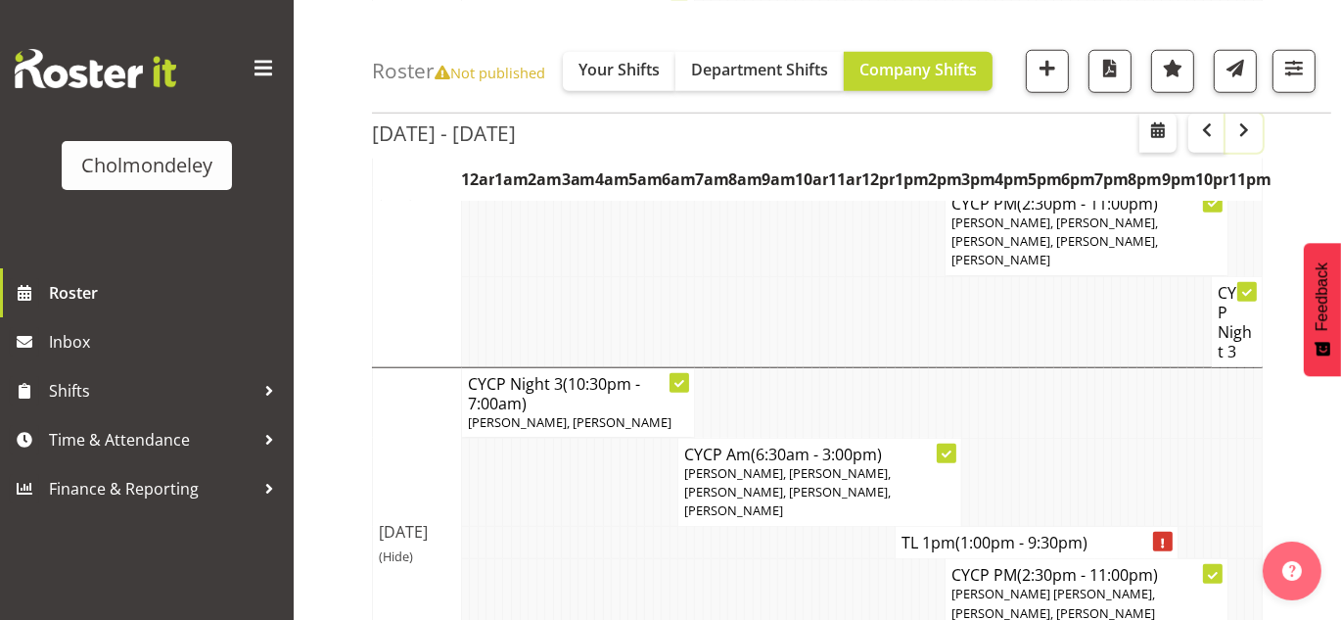
click at [1238, 143] on button "button" at bounding box center [1244, 132] width 37 height 39
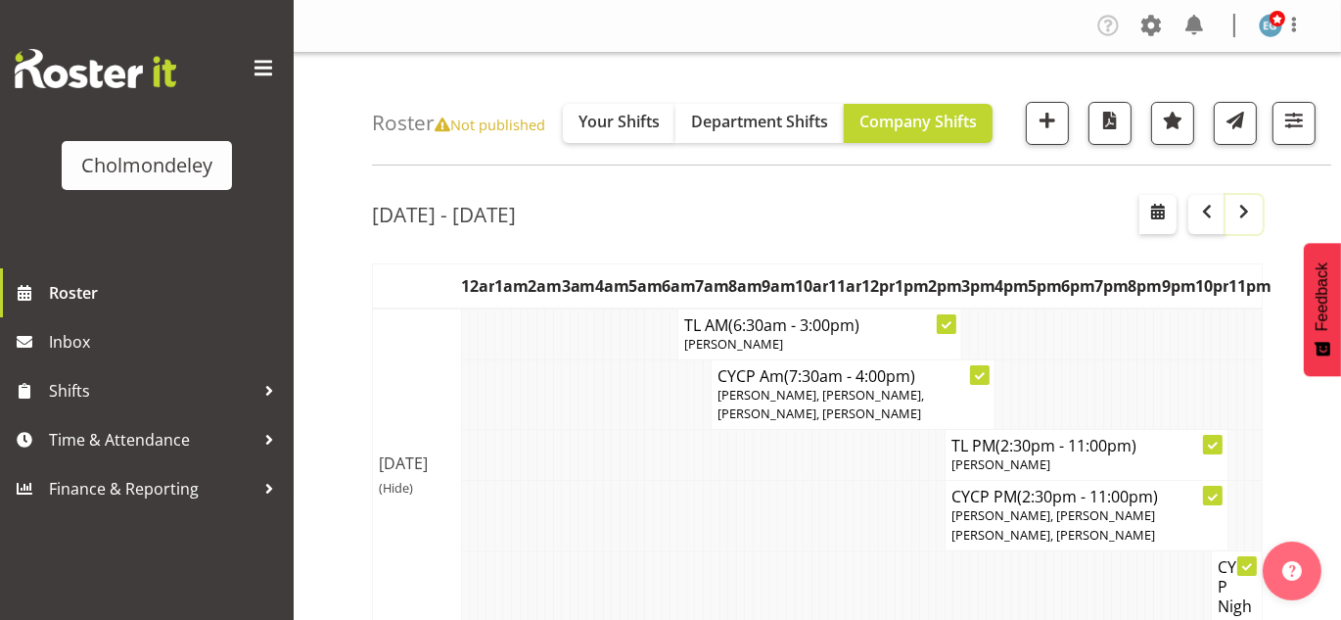
click at [1244, 202] on span "button" at bounding box center [1243, 211] width 23 height 23
